Goal: Transaction & Acquisition: Purchase product/service

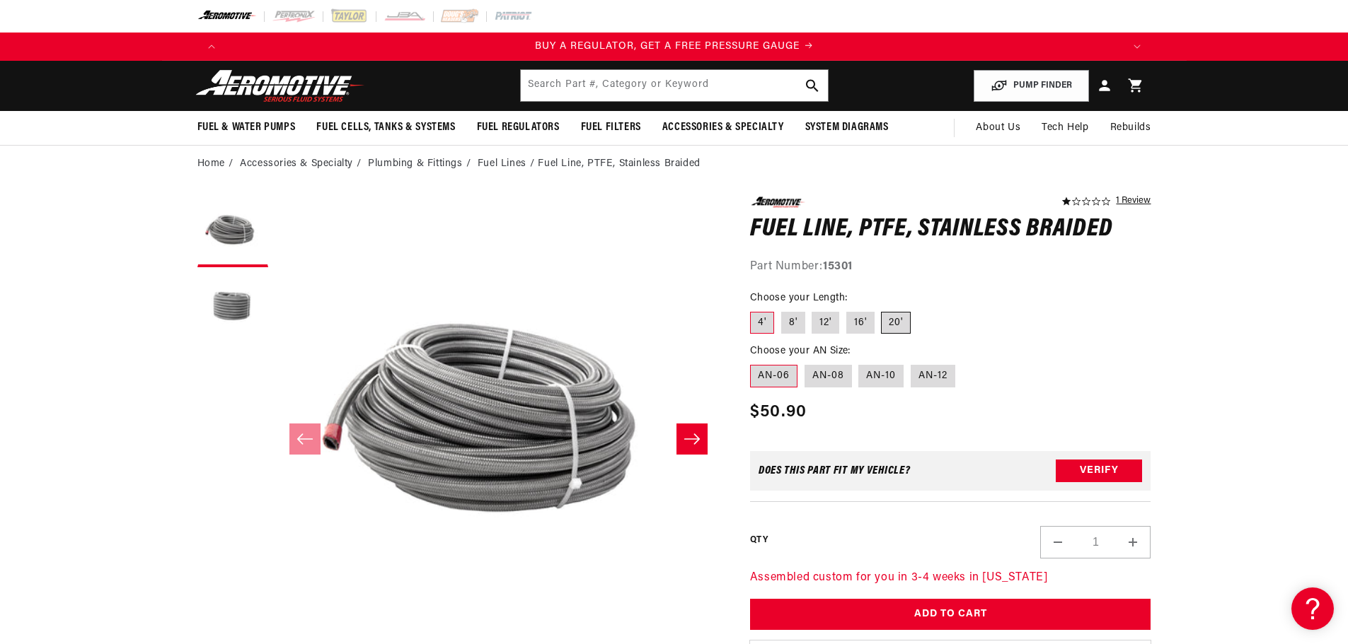
click at [894, 322] on label "20'" at bounding box center [896, 323] width 30 height 23
click at [882, 310] on input "20'" at bounding box center [881, 309] width 1 height 1
radio input "true"
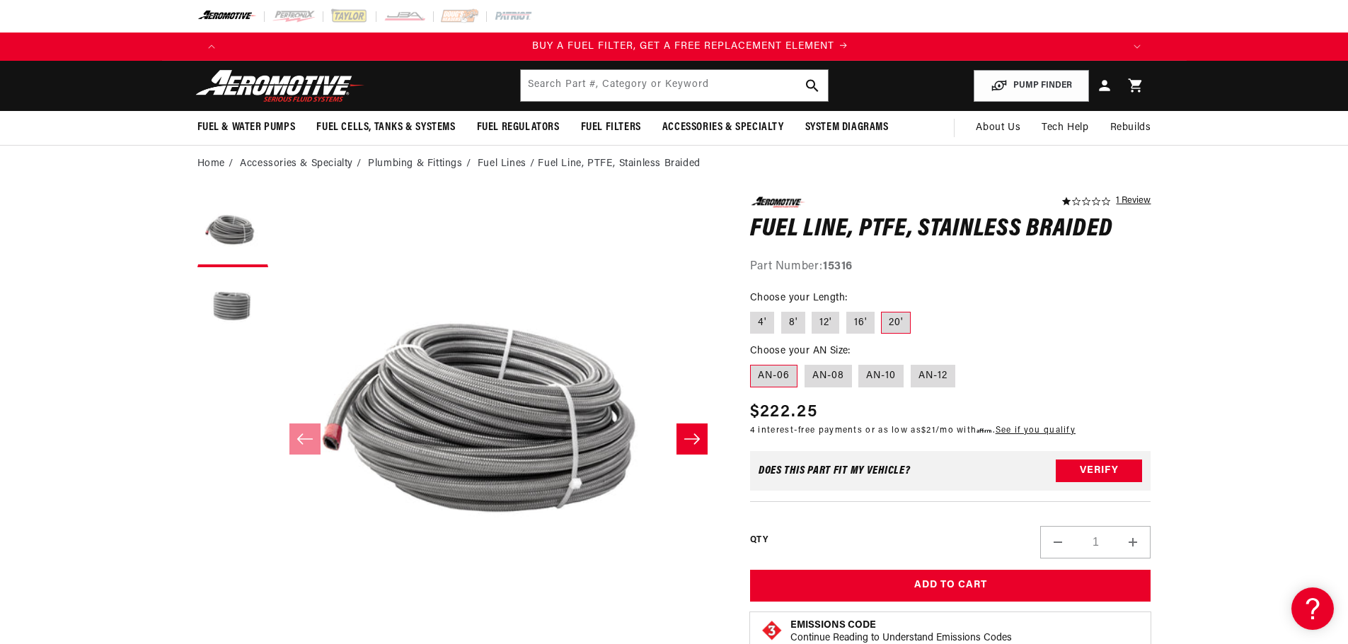
scroll to position [0, 897]
click at [776, 376] on label "AN-06" at bounding box center [773, 376] width 47 height 23
click at [754, 363] on input "AN-06" at bounding box center [753, 362] width 1 height 1
click at [275, 633] on button "Open media 1 in modal" at bounding box center [275, 644] width 0 height 0
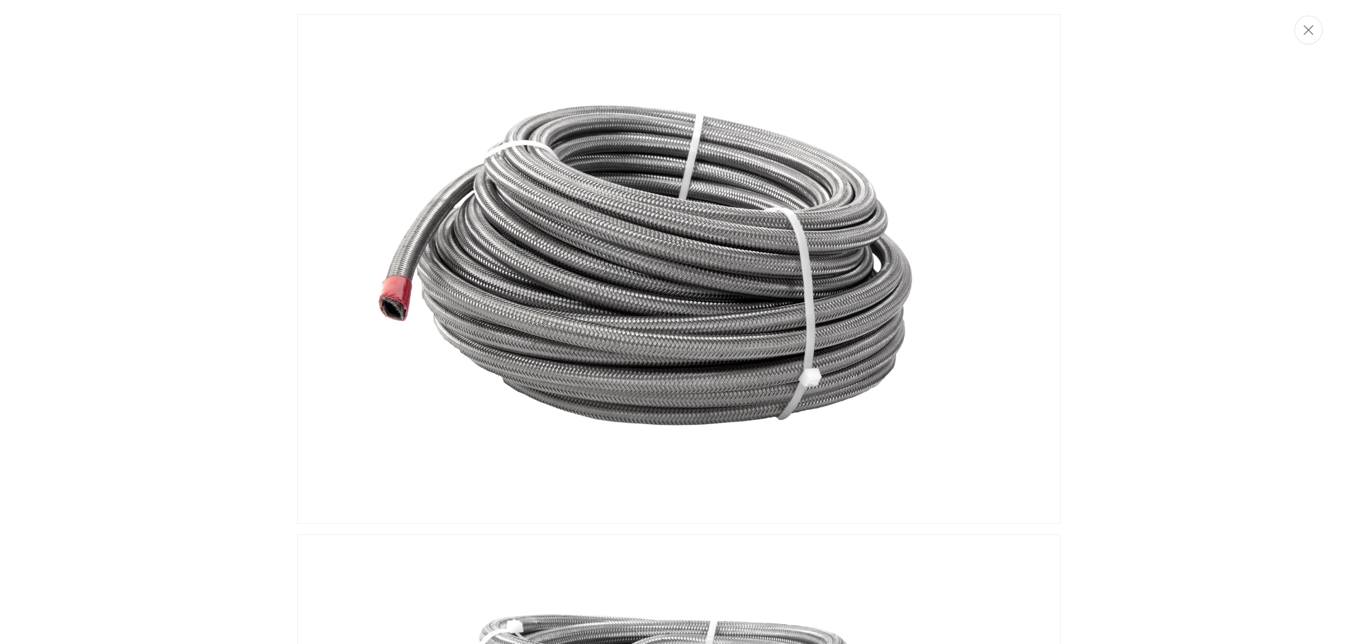
click at [590, 309] on img "Media gallery" at bounding box center [679, 269] width 764 height 510
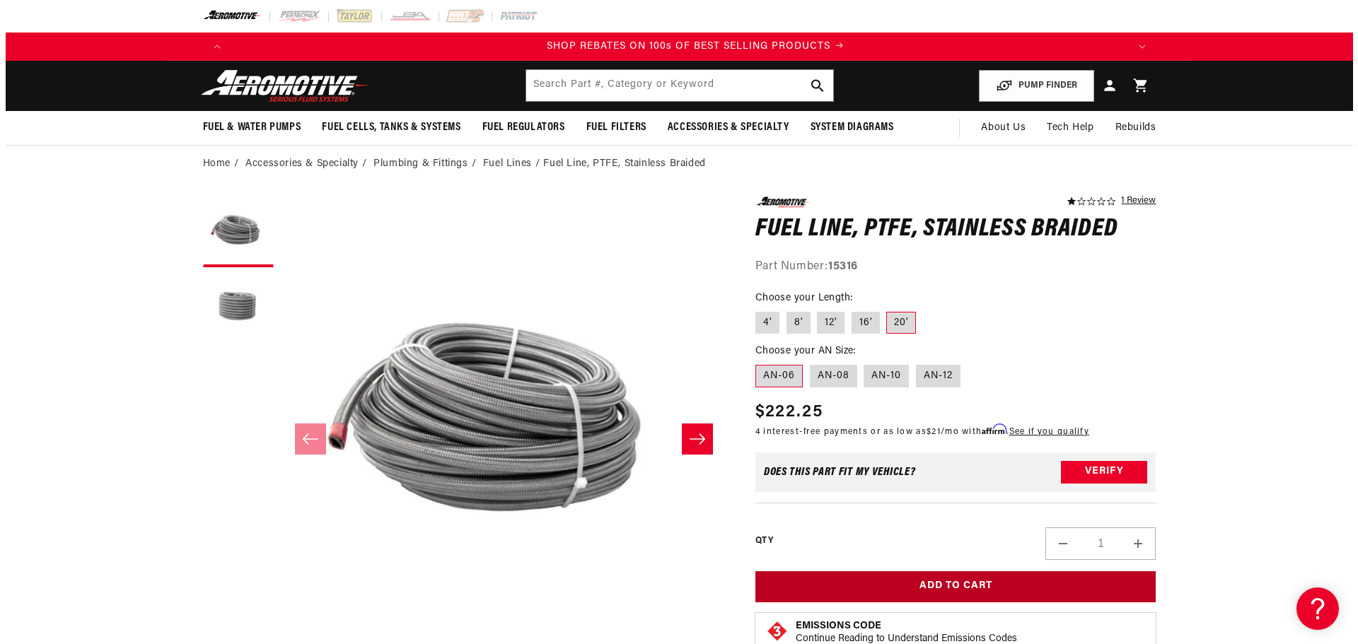
scroll to position [0, 1794]
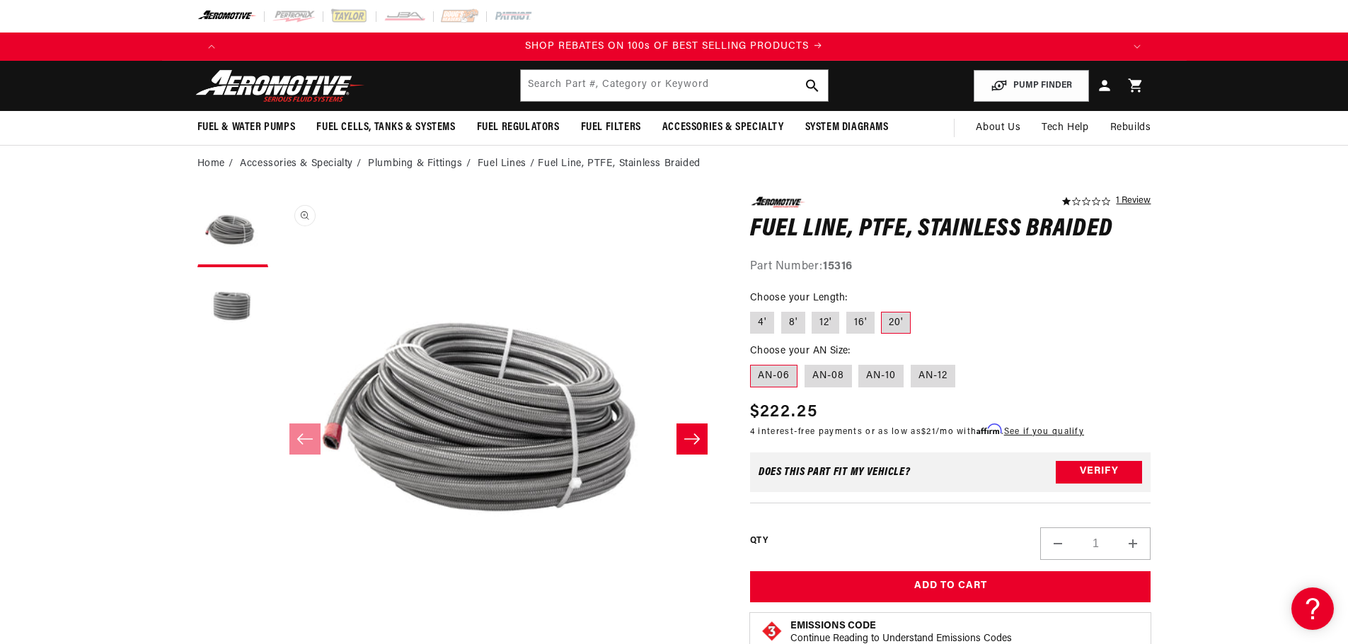
click at [275, 633] on button "Open media 1 in modal" at bounding box center [275, 643] width 0 height 0
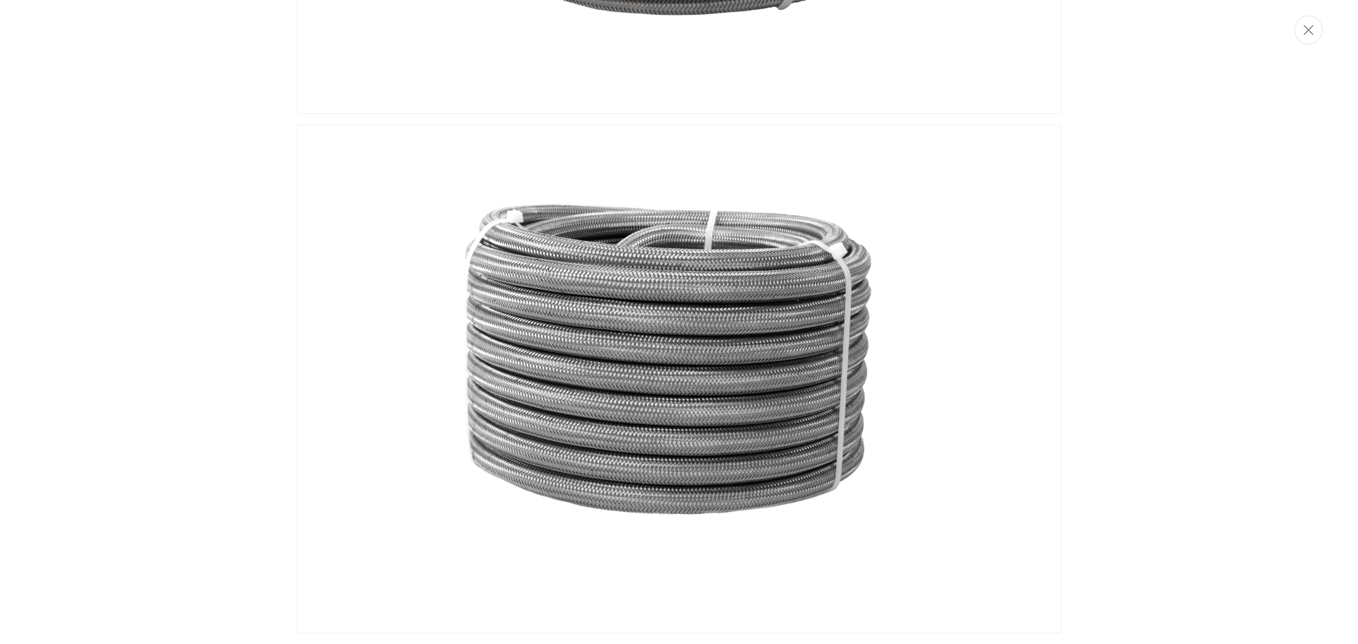
scroll to position [0, 2691]
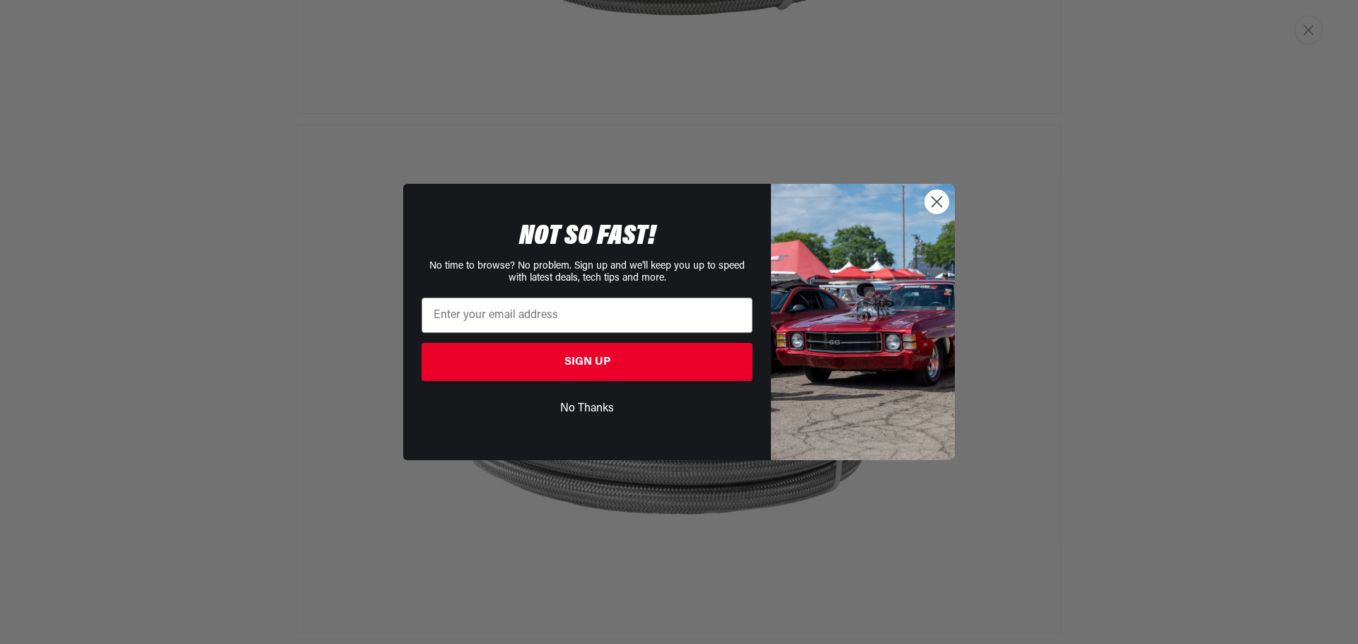
click at [937, 203] on icon "Close dialog" at bounding box center [937, 202] width 10 height 10
